Goal: Information Seeking & Learning: Learn about a topic

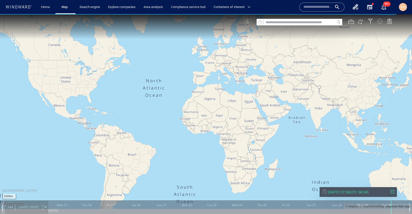
click at [379, 21] on div at bounding box center [379, 21] width 5 height 5
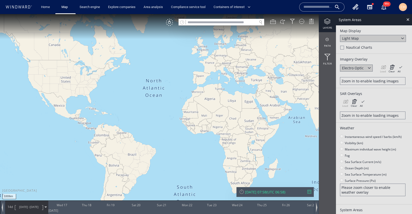
scroll to position [18, 0]
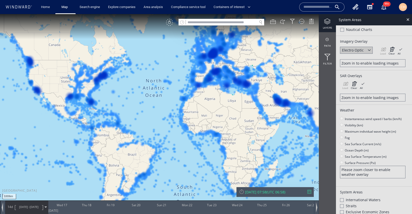
click at [168, 23] on div "VM" at bounding box center [169, 22] width 7 height 7
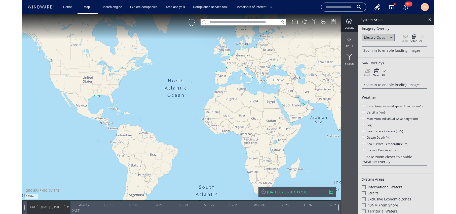
scroll to position [33, 0]
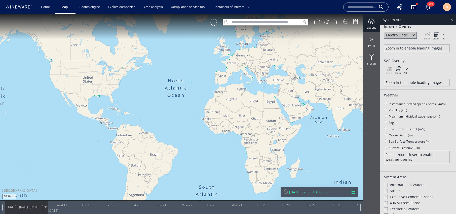
click at [307, 111] on canvas "Map" at bounding box center [228, 111] width 456 height 195
click at [305, 104] on canvas "Map" at bounding box center [228, 111] width 456 height 195
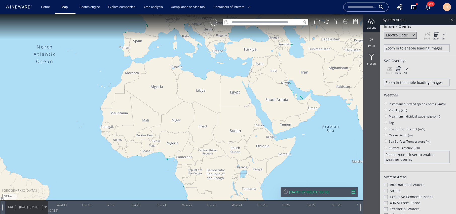
click at [305, 104] on canvas "Map" at bounding box center [228, 111] width 456 height 195
click at [304, 93] on canvas "Map" at bounding box center [228, 111] width 456 height 195
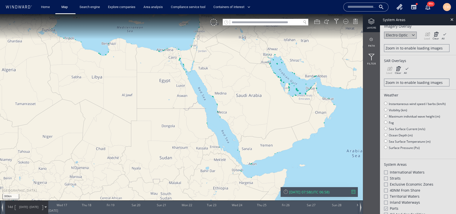
click at [304, 93] on canvas "Map" at bounding box center [228, 111] width 456 height 195
click at [300, 83] on canvas "Map" at bounding box center [228, 111] width 456 height 195
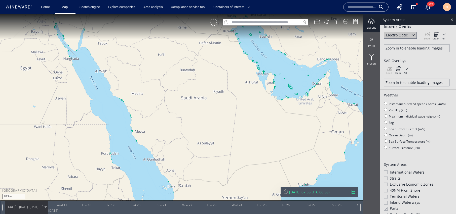
click at [300, 83] on canvas "Map" at bounding box center [228, 111] width 456 height 195
drag, startPoint x: 300, startPoint y: 67, endPoint x: 272, endPoint y: 114, distance: 54.5
click at [272, 114] on canvas "Map" at bounding box center [228, 111] width 456 height 195
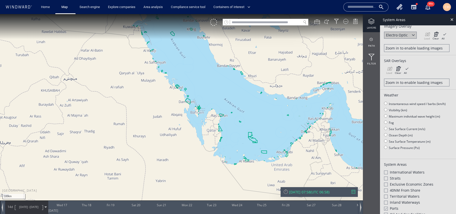
click at [272, 111] on canvas "Map" at bounding box center [228, 111] width 456 height 195
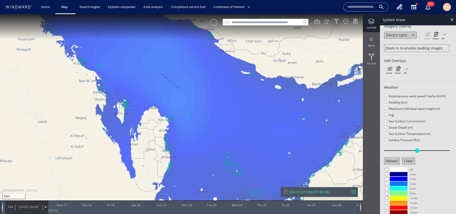
click at [284, 127] on canvas "Map" at bounding box center [228, 111] width 456 height 195
